Goal: Use online tool/utility: Utilize a website feature to perform a specific function

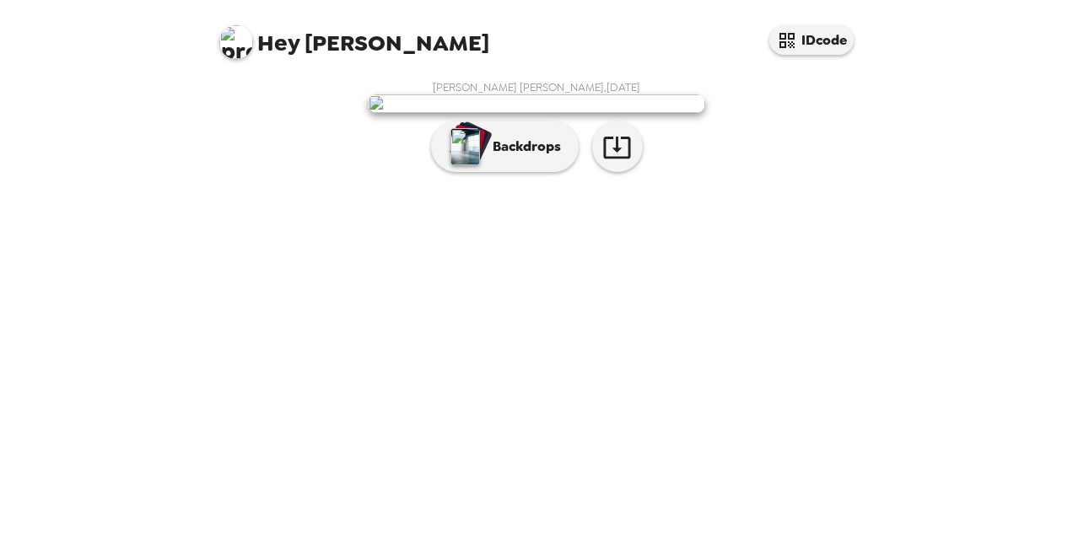
scroll to position [66, 0]
click at [614, 162] on icon "button" at bounding box center [617, 147] width 30 height 30
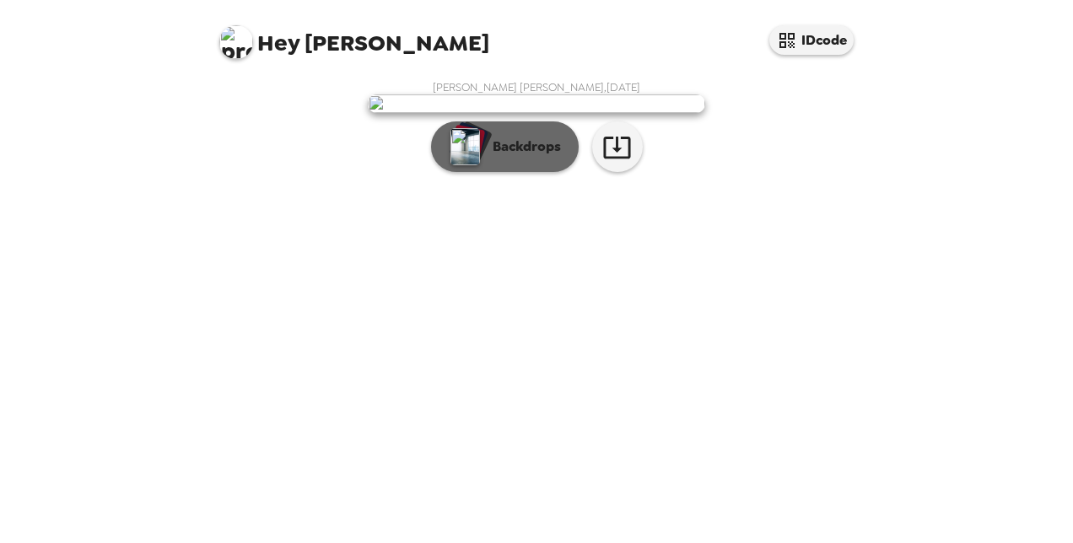
click at [504, 157] on p "Backdrops" at bounding box center [522, 147] width 77 height 20
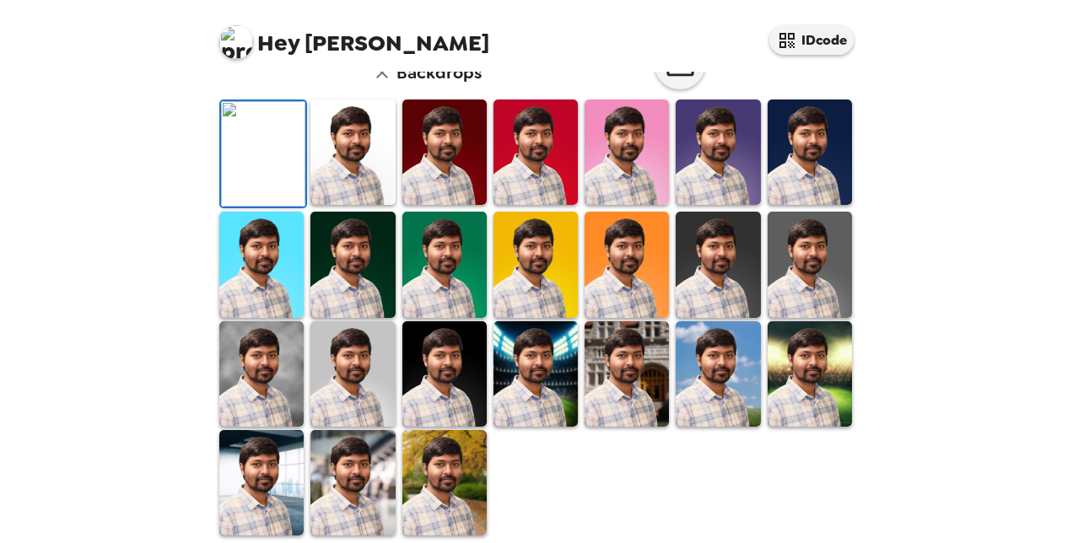
scroll to position [480, 0]
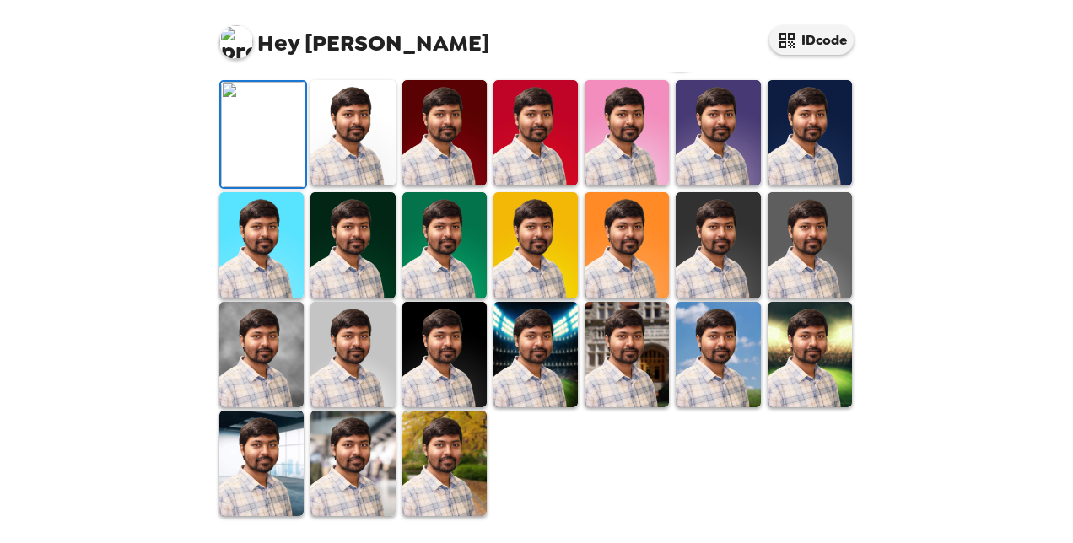
click at [261, 450] on img at bounding box center [261, 463] width 84 height 105
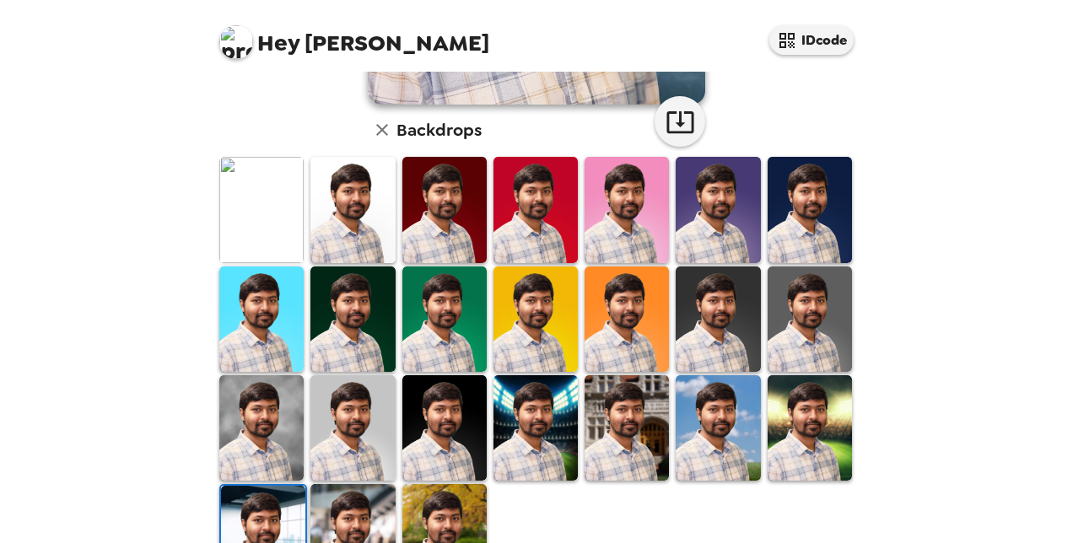
scroll to position [479, 0]
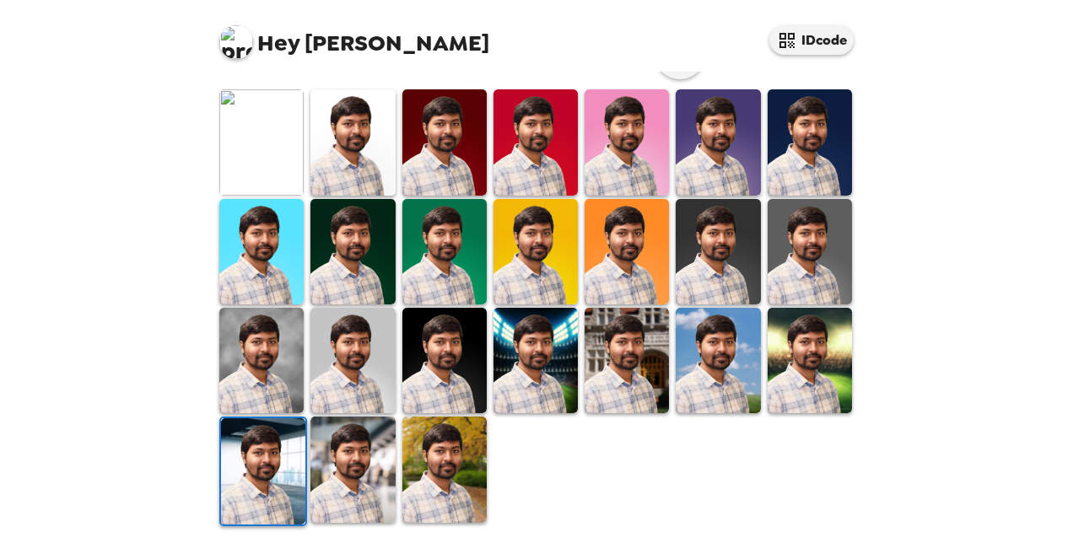
click at [515, 348] on img at bounding box center [535, 360] width 84 height 105
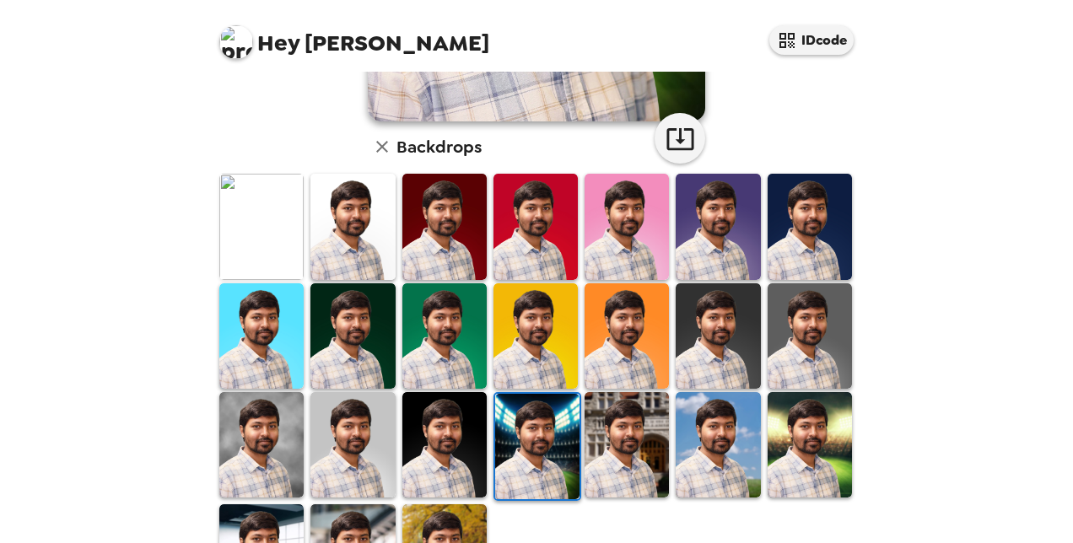
scroll to position [423, 0]
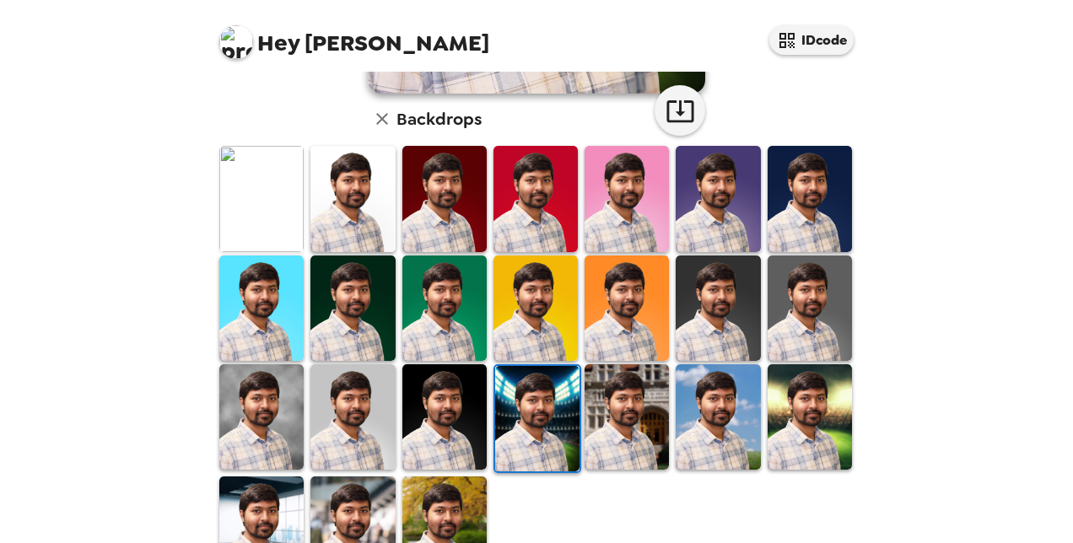
click at [463, 423] on img at bounding box center [444, 416] width 84 height 105
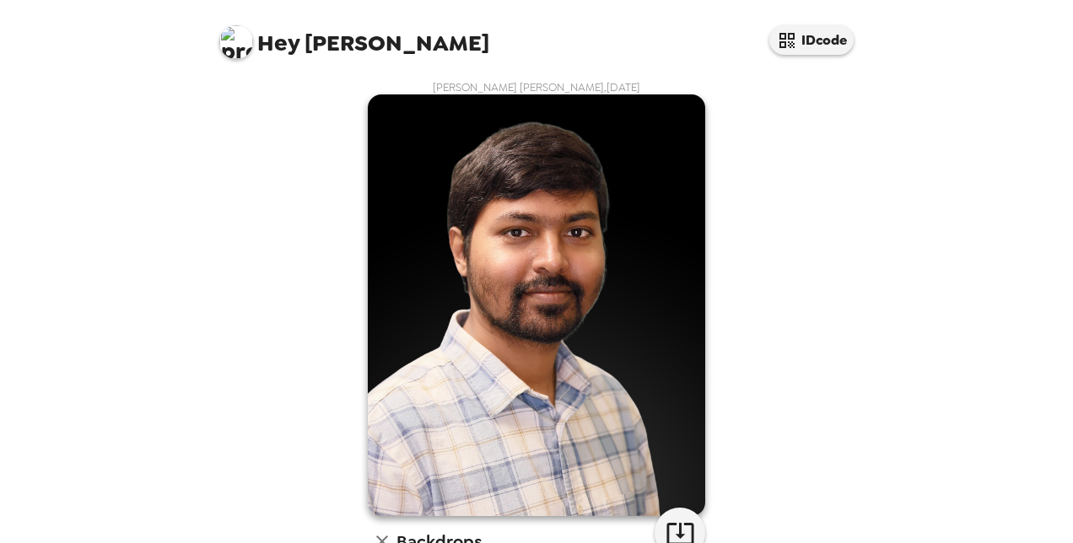
scroll to position [479, 0]
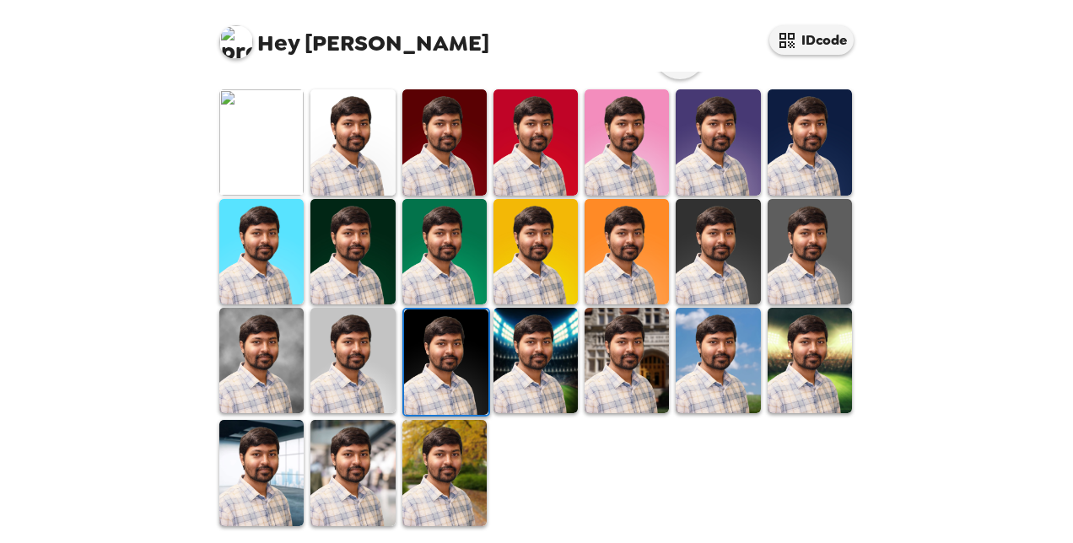
click at [634, 356] on img at bounding box center [627, 360] width 84 height 105
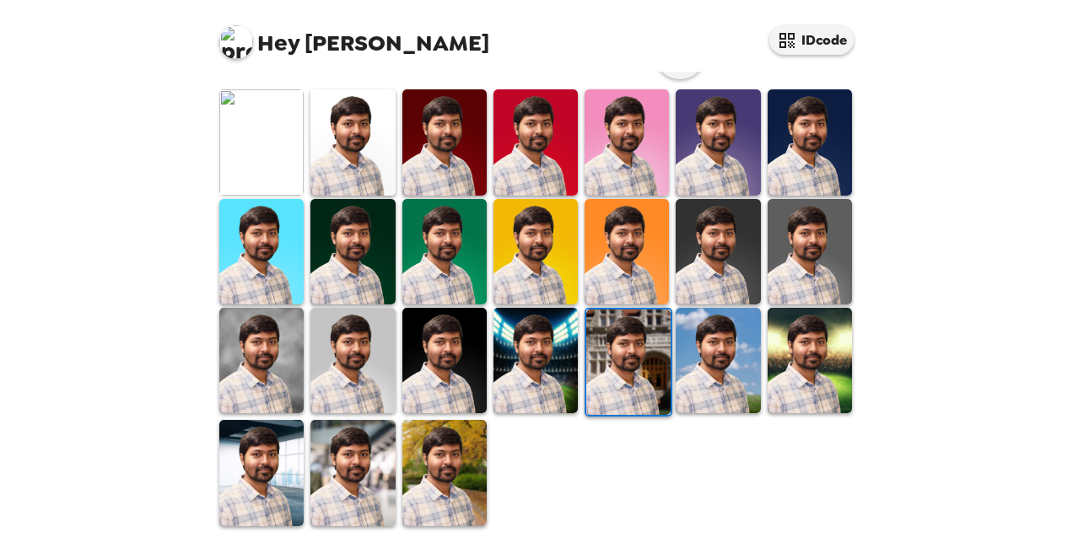
click at [326, 469] on img at bounding box center [352, 472] width 84 height 105
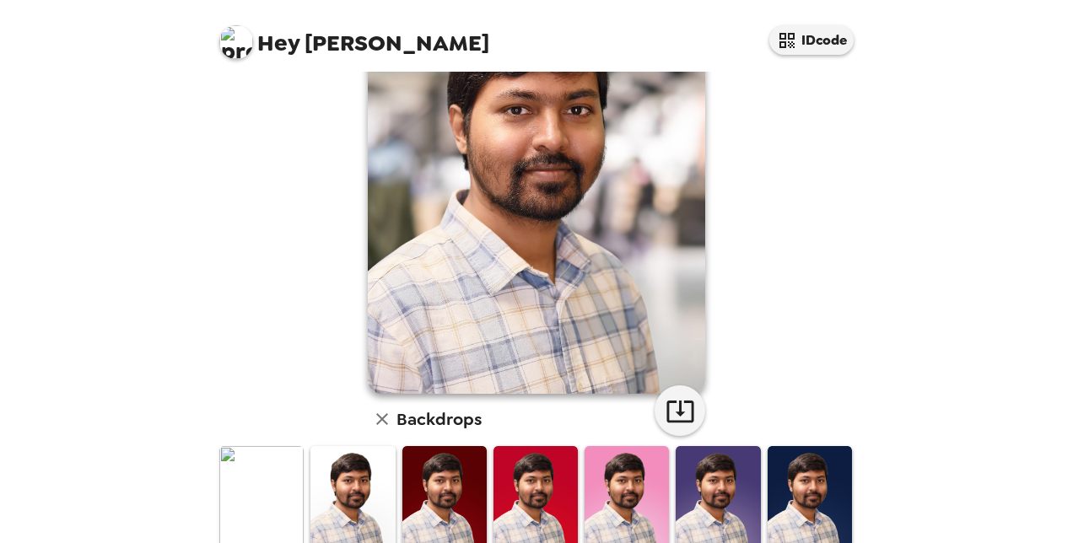
scroll to position [124, 0]
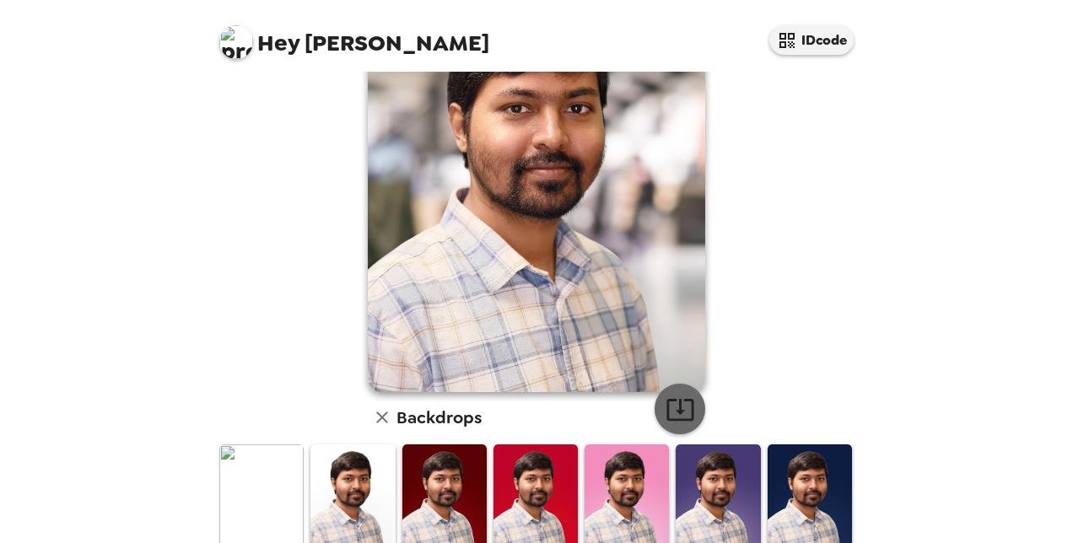
click at [678, 398] on icon "button" at bounding box center [681, 410] width 30 height 30
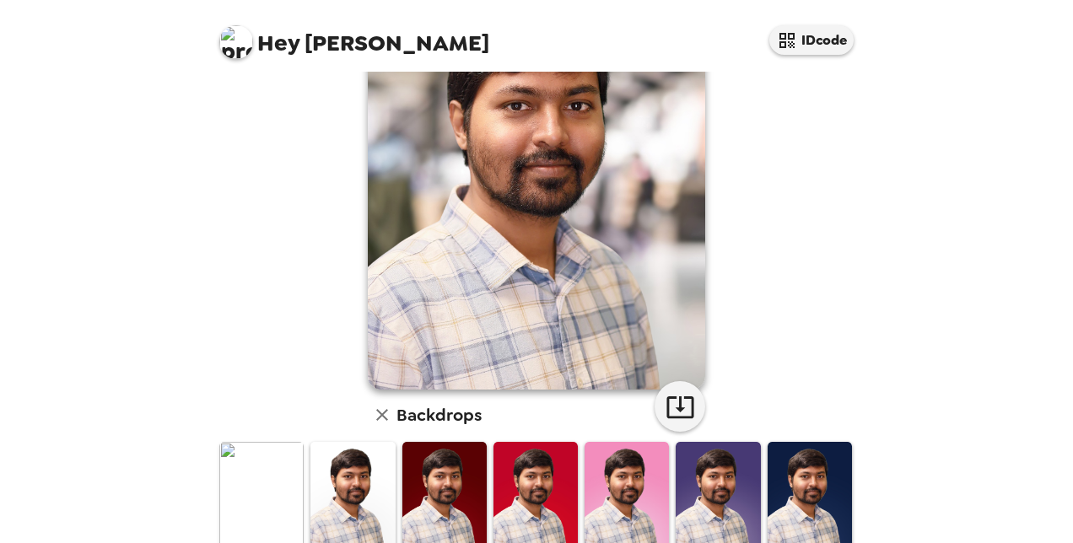
scroll to position [479, 0]
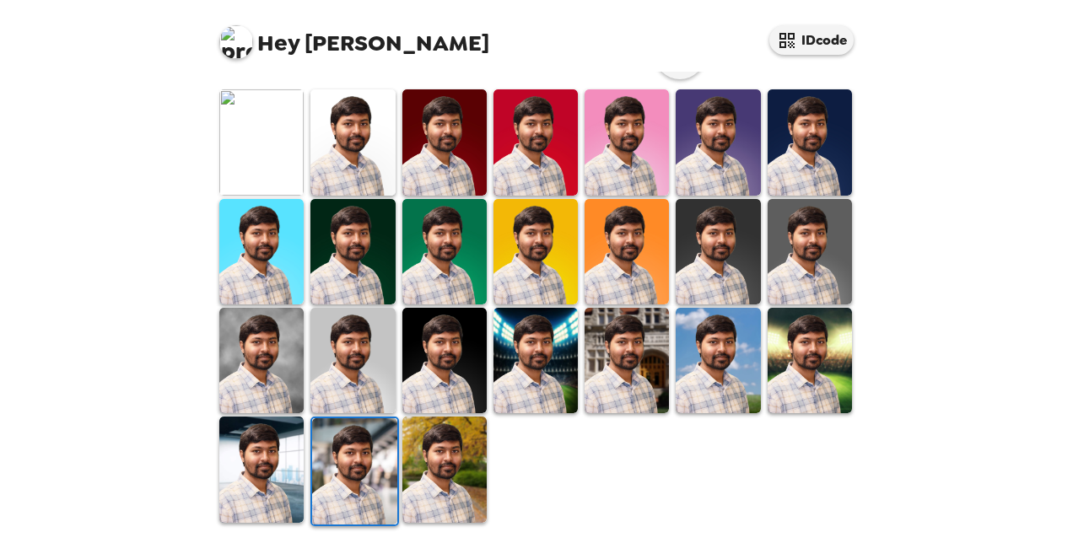
click at [280, 429] on img at bounding box center [261, 469] width 84 height 105
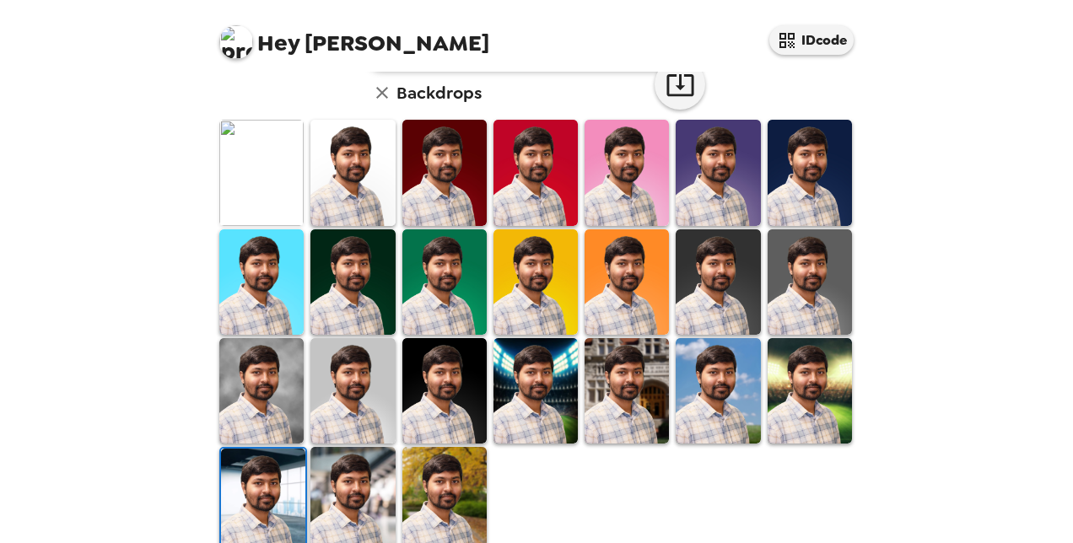
scroll to position [454, 0]
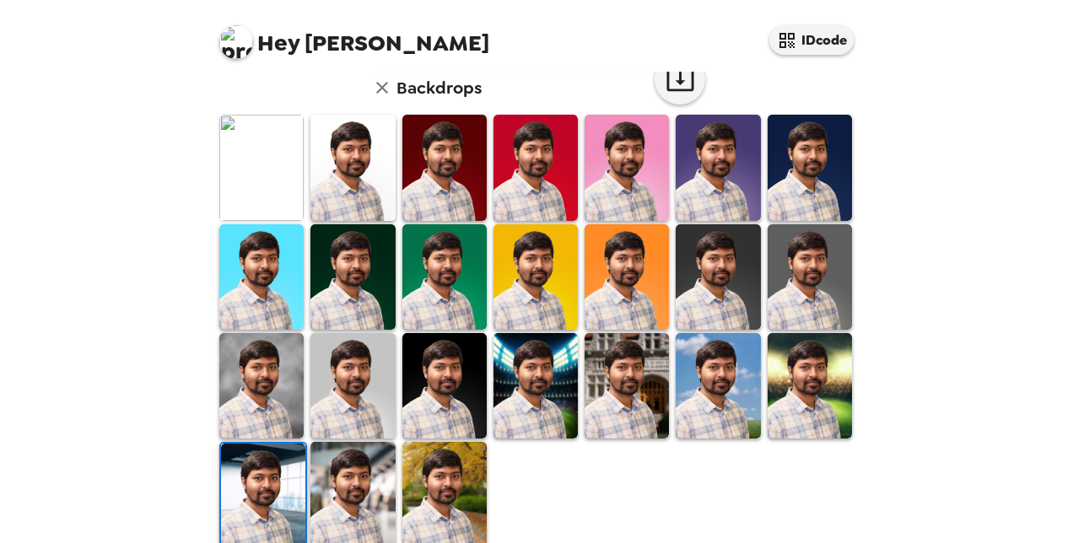
click at [366, 471] on img at bounding box center [352, 494] width 84 height 105
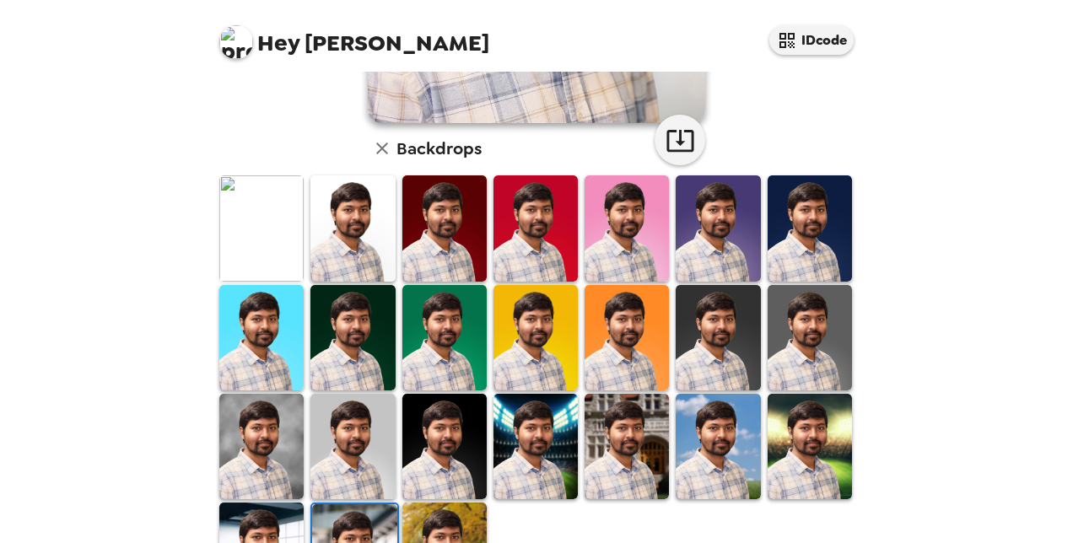
scroll to position [400, 0]
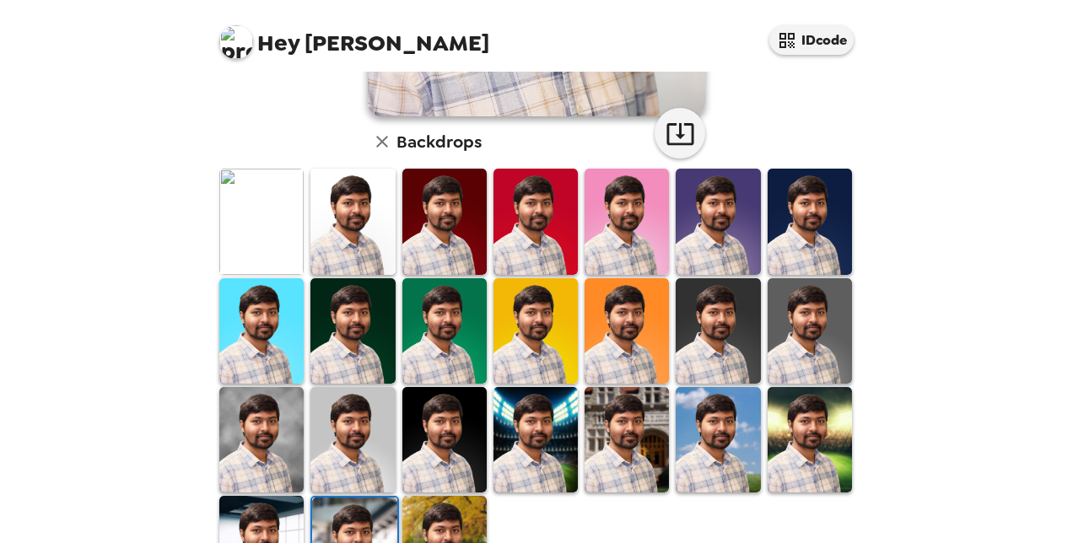
click at [363, 442] on img at bounding box center [352, 439] width 84 height 105
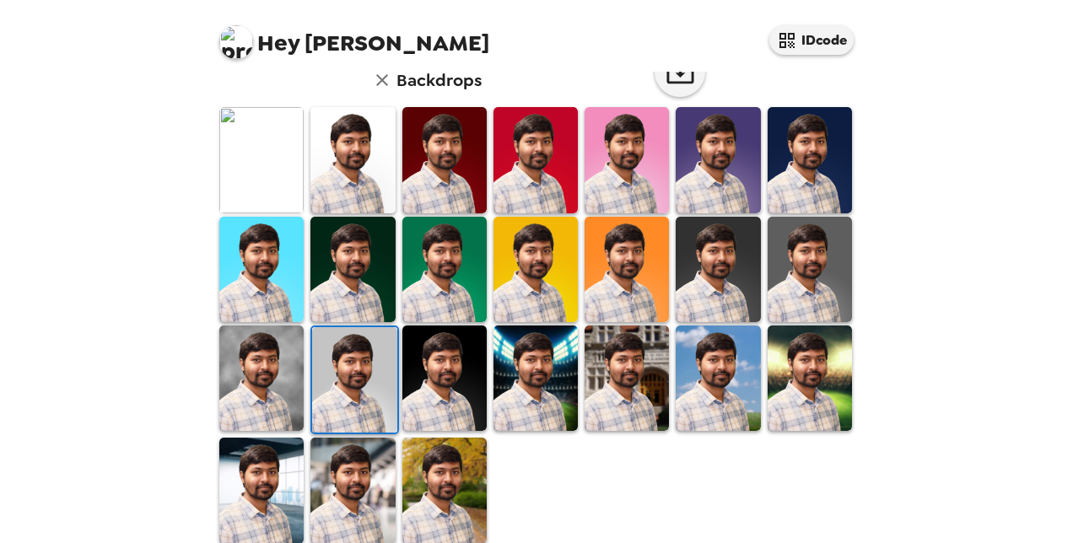
scroll to position [479, 0]
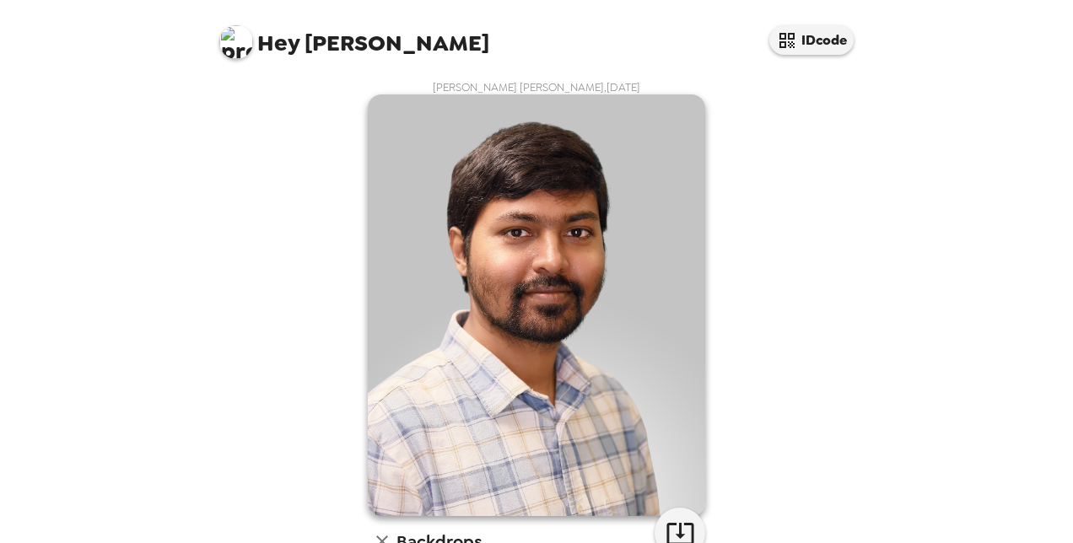
scroll to position [479, 0]
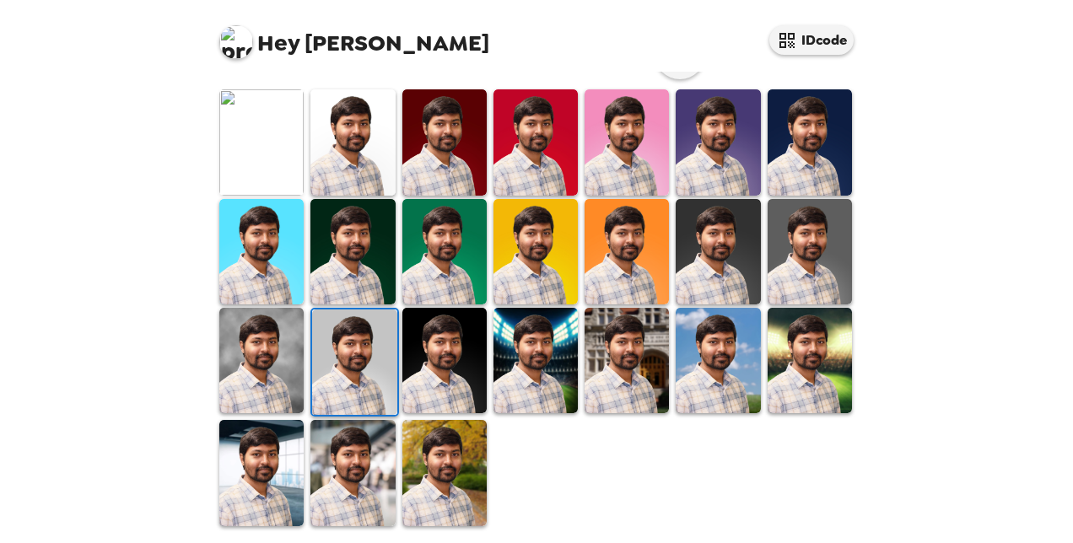
click at [712, 366] on img at bounding box center [718, 360] width 84 height 105
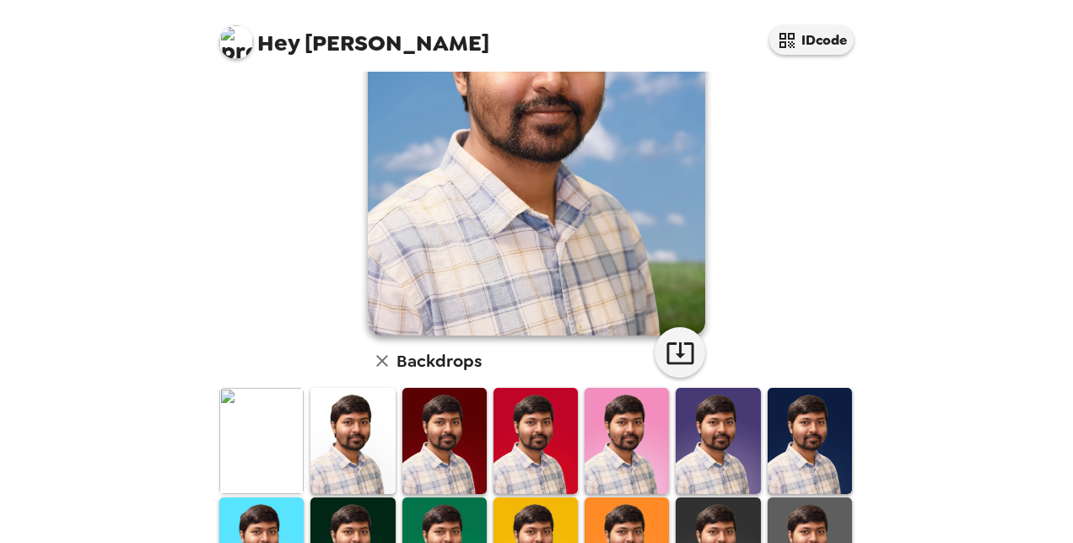
scroll to position [181, 0]
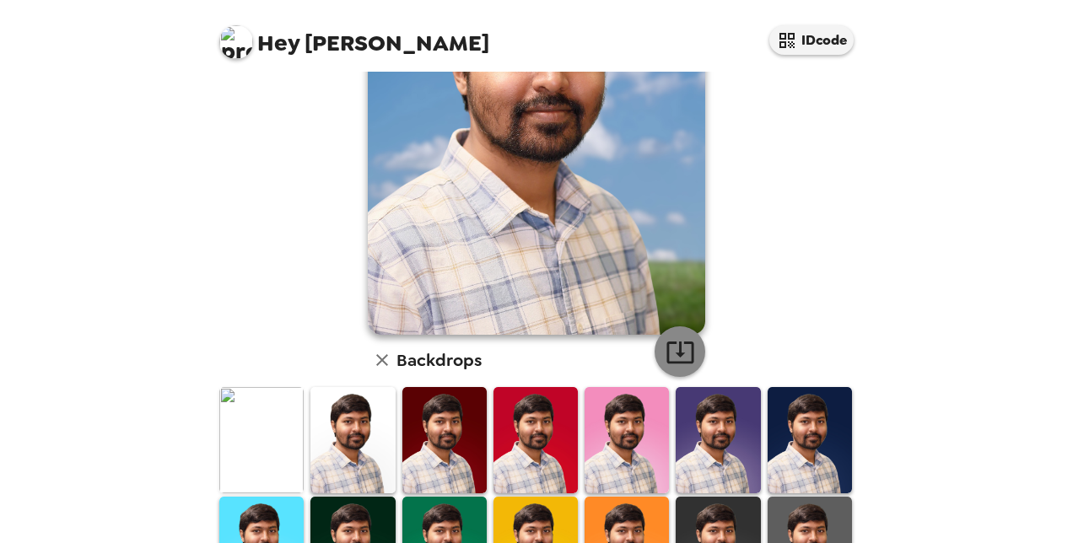
click at [675, 356] on icon "button" at bounding box center [681, 352] width 30 height 30
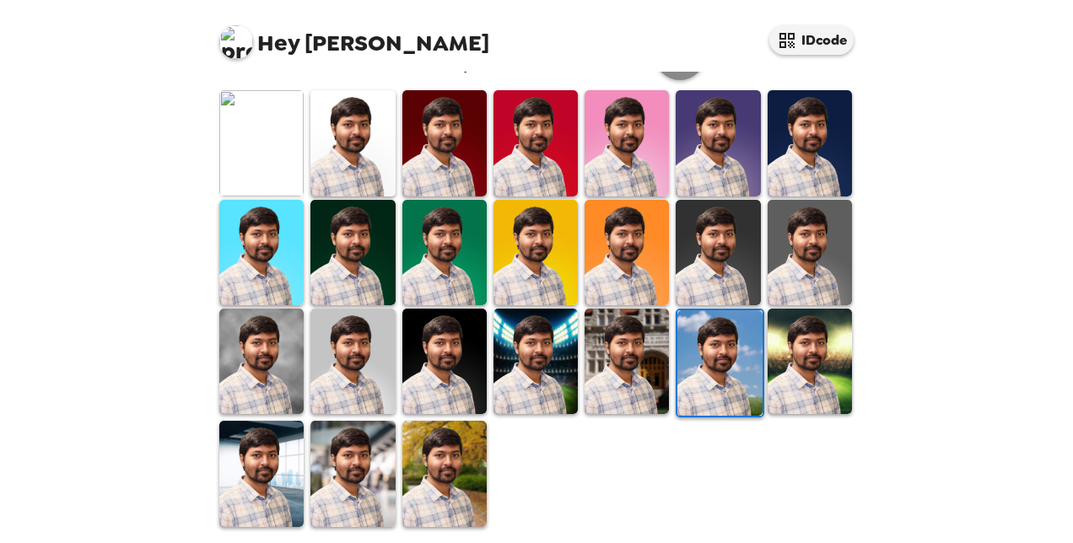
scroll to position [479, 0]
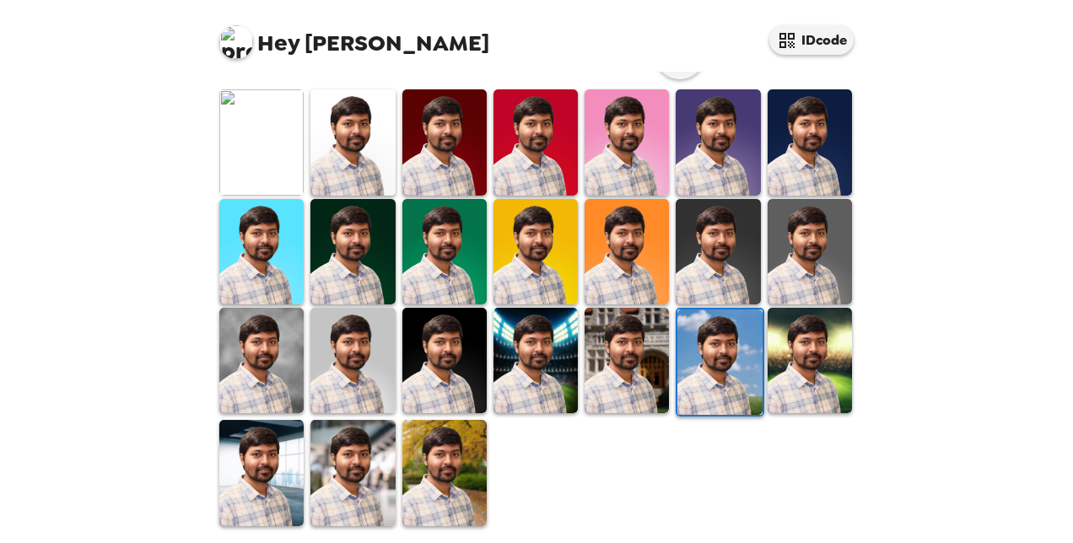
click at [261, 346] on img at bounding box center [261, 360] width 84 height 105
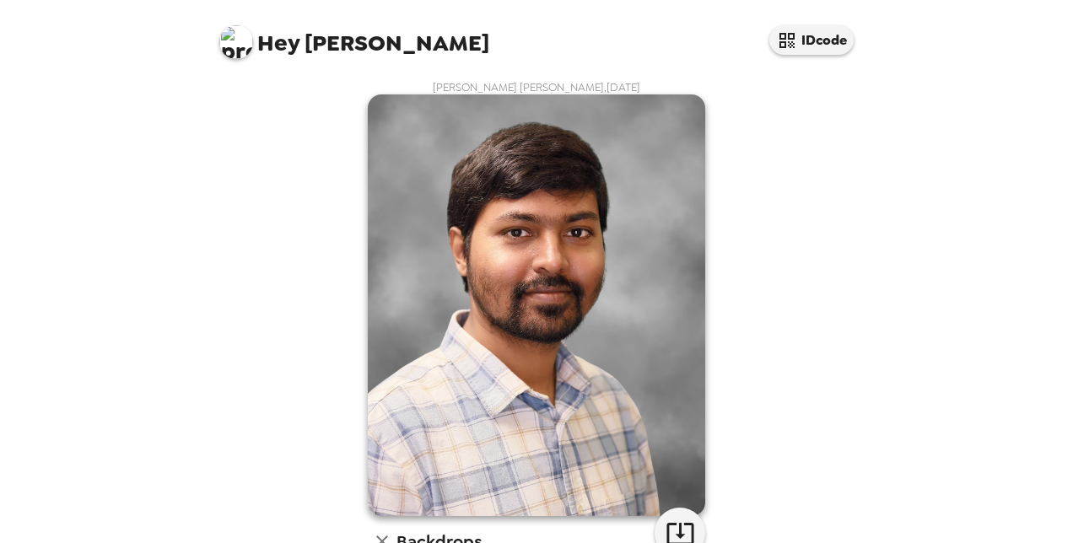
scroll to position [76, 0]
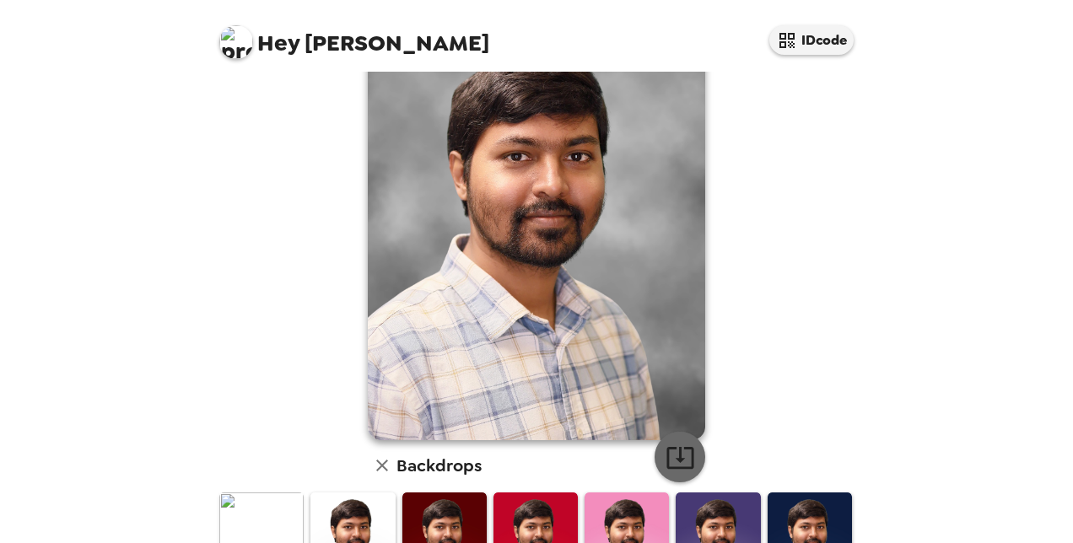
click at [674, 461] on icon "button" at bounding box center [679, 458] width 27 height 22
